Goal: Information Seeking & Learning: Learn about a topic

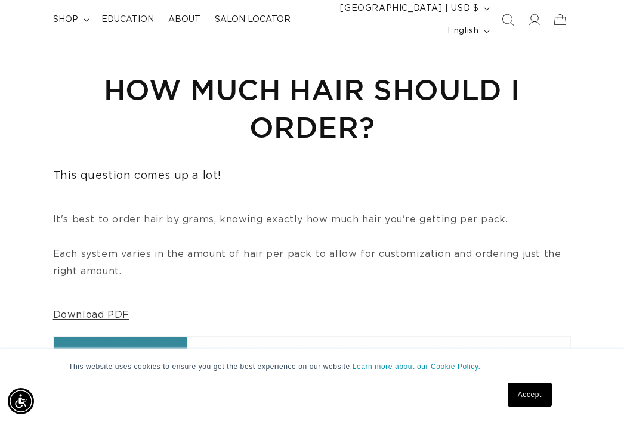
scroll to position [0, 1078]
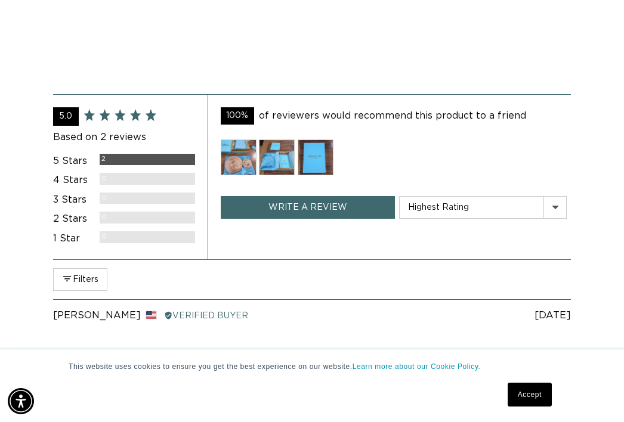
scroll to position [0, 539]
